Goal: Transaction & Acquisition: Purchase product/service

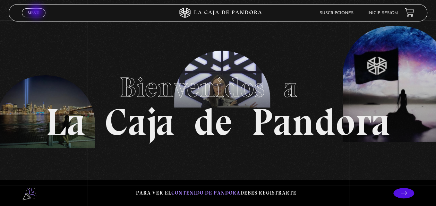
click at [37, 12] on span "Menu" at bounding box center [33, 13] width 11 height 4
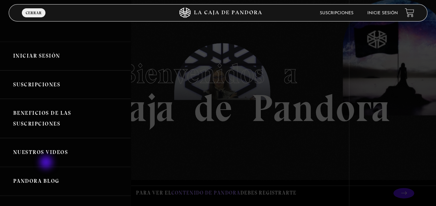
scroll to position [28, 0]
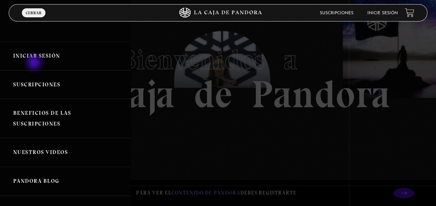
click at [35, 63] on link "Iniciar Sesión" at bounding box center [65, 56] width 131 height 29
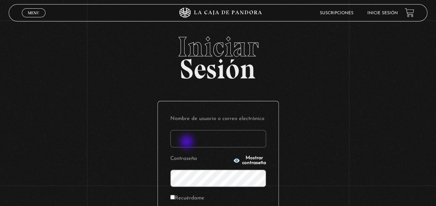
click at [187, 142] on input "Nombre de usuario o correo electrónico" at bounding box center [218, 138] width 96 height 17
type input "I"
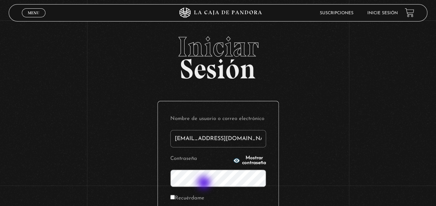
type input "igonzalez_01@hotmail.com"
click at [233, 158] on icon "button" at bounding box center [236, 160] width 6 height 5
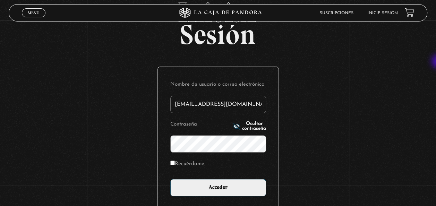
scroll to position [43, 0]
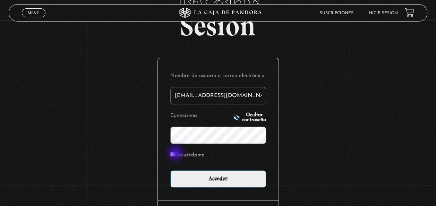
click at [175, 154] on input "Recuérdame" at bounding box center [172, 154] width 5 height 5
checkbox input "true"
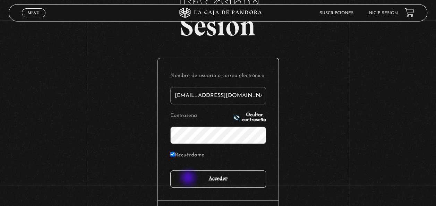
click at [189, 178] on input "Acceder" at bounding box center [218, 178] width 96 height 17
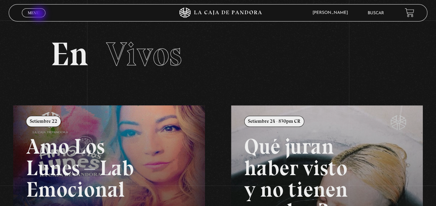
click at [40, 15] on link "Menu Cerrar" at bounding box center [34, 12] width 24 height 9
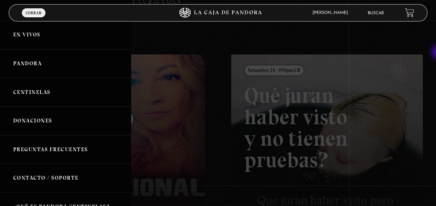
scroll to position [58, 0]
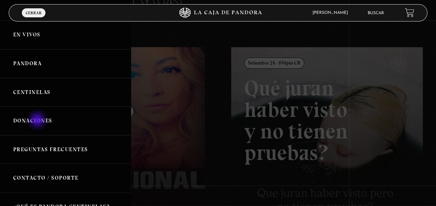
click at [38, 121] on link "Donaciones" at bounding box center [65, 120] width 131 height 29
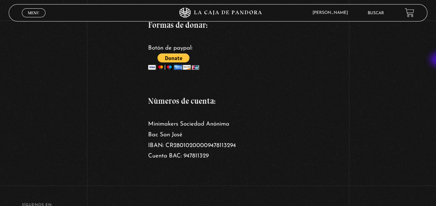
scroll to position [149, 0]
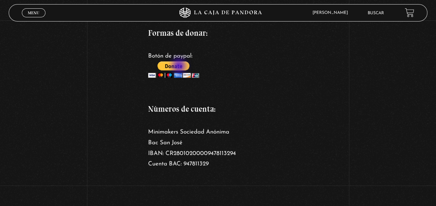
click at [180, 67] on input "image" at bounding box center [173, 69] width 51 height 16
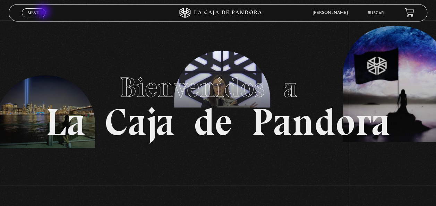
click at [44, 12] on link "Menu Cerrar" at bounding box center [34, 12] width 24 height 9
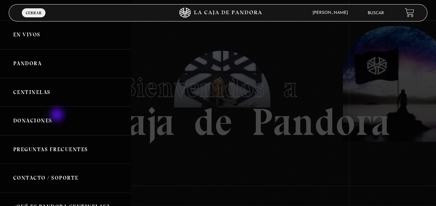
click at [58, 115] on link "Donaciones" at bounding box center [65, 120] width 131 height 29
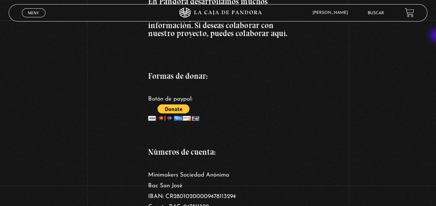
scroll to position [18, 0]
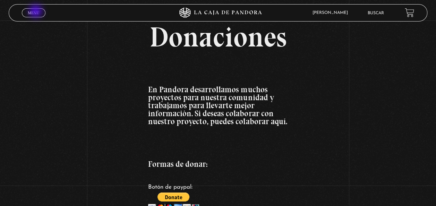
click at [36, 12] on span "Menu" at bounding box center [33, 13] width 11 height 4
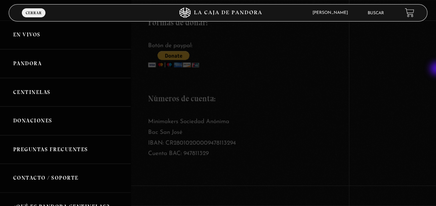
scroll to position [77, 0]
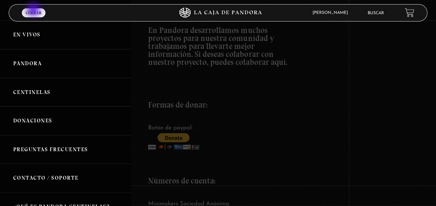
click at [34, 11] on span "Cerrar" at bounding box center [34, 13] width 16 height 4
